Goal: Find specific page/section: Find specific page/section

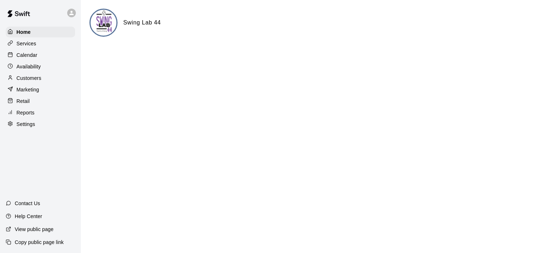
click at [38, 56] on div "Calendar" at bounding box center [40, 55] width 69 height 11
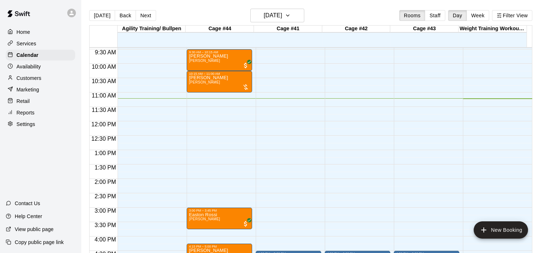
scroll to position [214, 0]
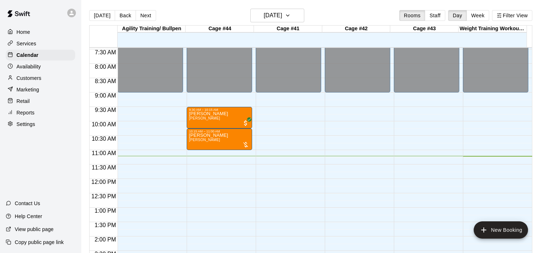
click at [40, 78] on p "Customers" at bounding box center [29, 77] width 25 height 7
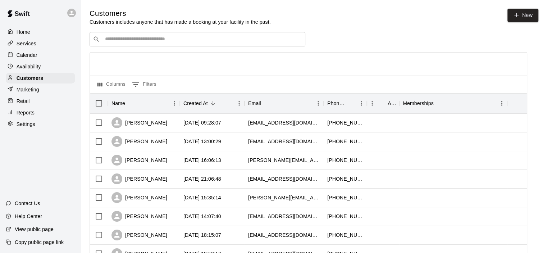
click at [161, 43] on div "​ ​" at bounding box center [197, 39] width 216 height 14
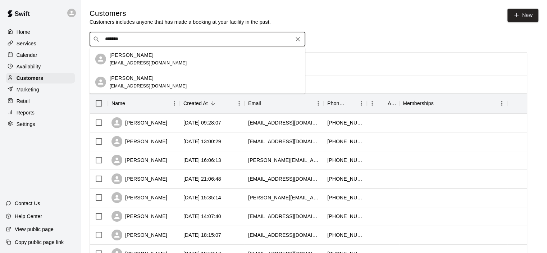
type input "********"
click at [144, 55] on p "[PERSON_NAME]" at bounding box center [132, 55] width 44 height 8
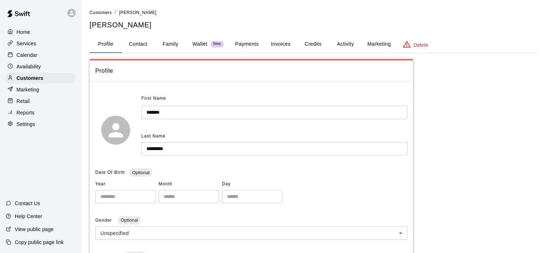
click at [258, 41] on button "Payments" at bounding box center [246, 44] width 35 height 17
